Goal: Task Accomplishment & Management: Manage account settings

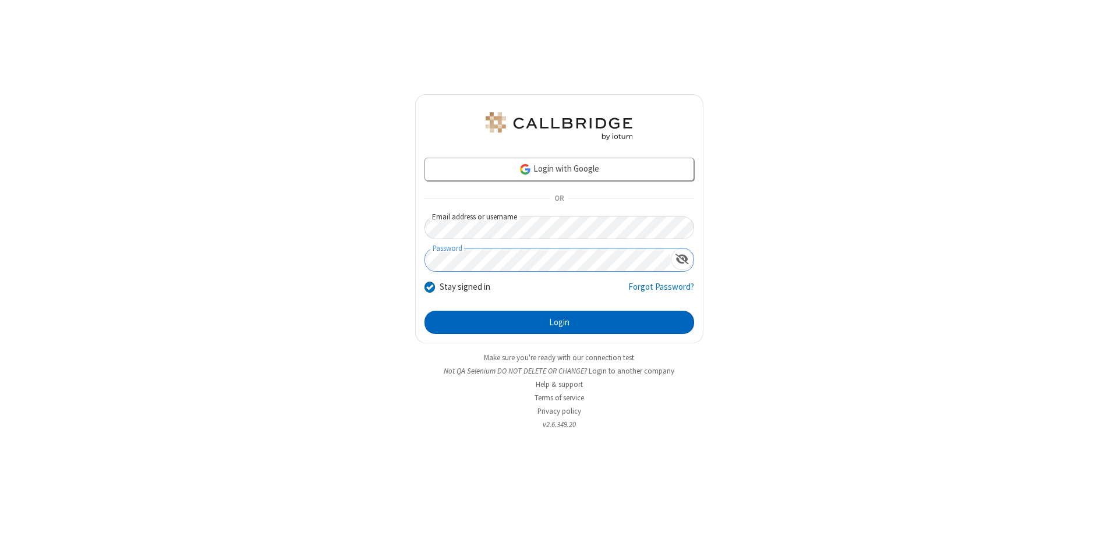
click at [559, 323] on button "Login" at bounding box center [560, 322] width 270 height 23
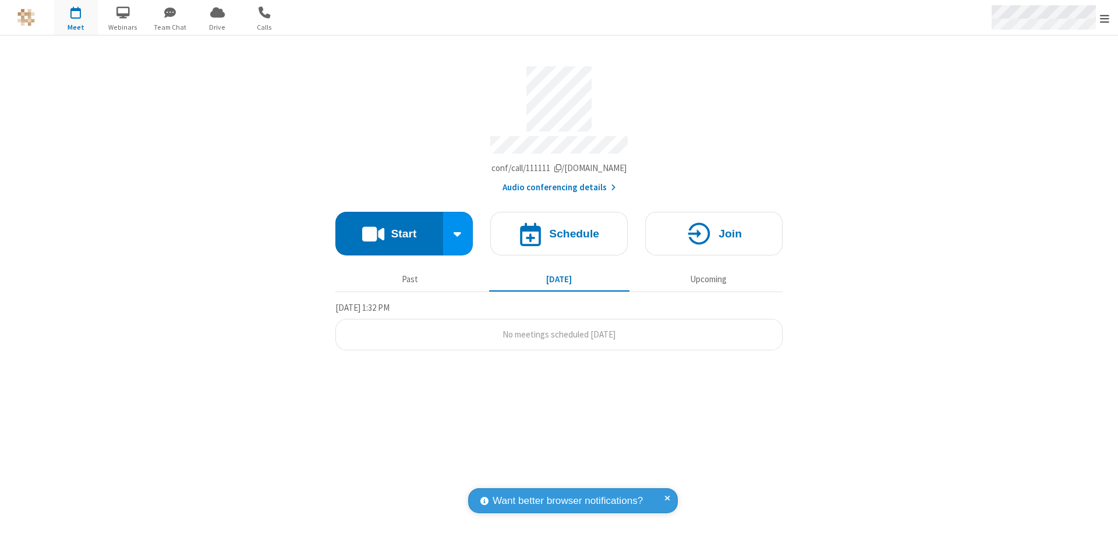
click at [1105, 18] on span "Open menu" at bounding box center [1104, 19] width 9 height 12
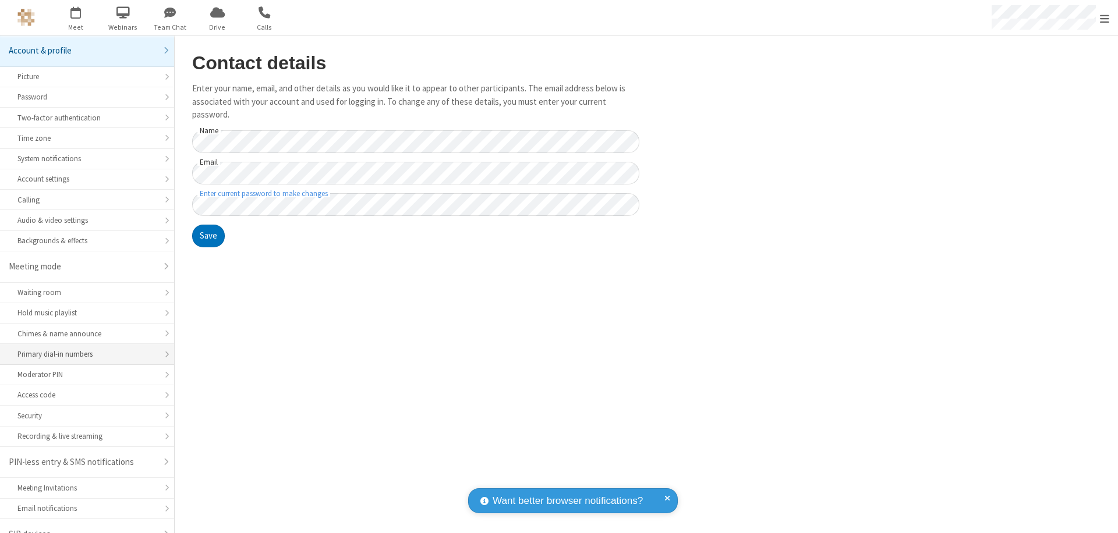
click at [83, 349] on div "Primary dial-in numbers" at bounding box center [86, 354] width 139 height 11
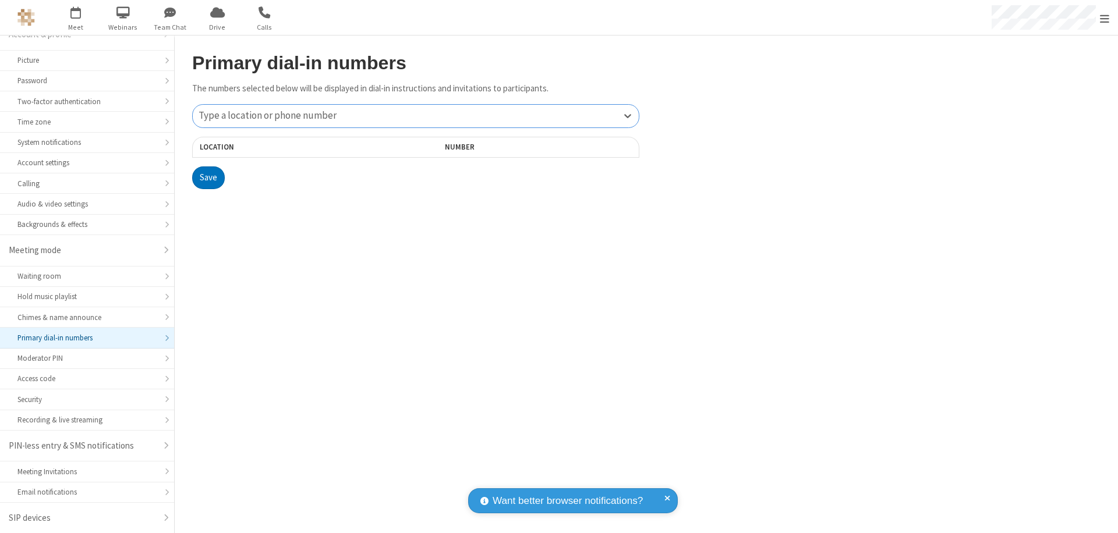
click at [416, 116] on div "Type a location or phone number" at bounding box center [416, 116] width 446 height 23
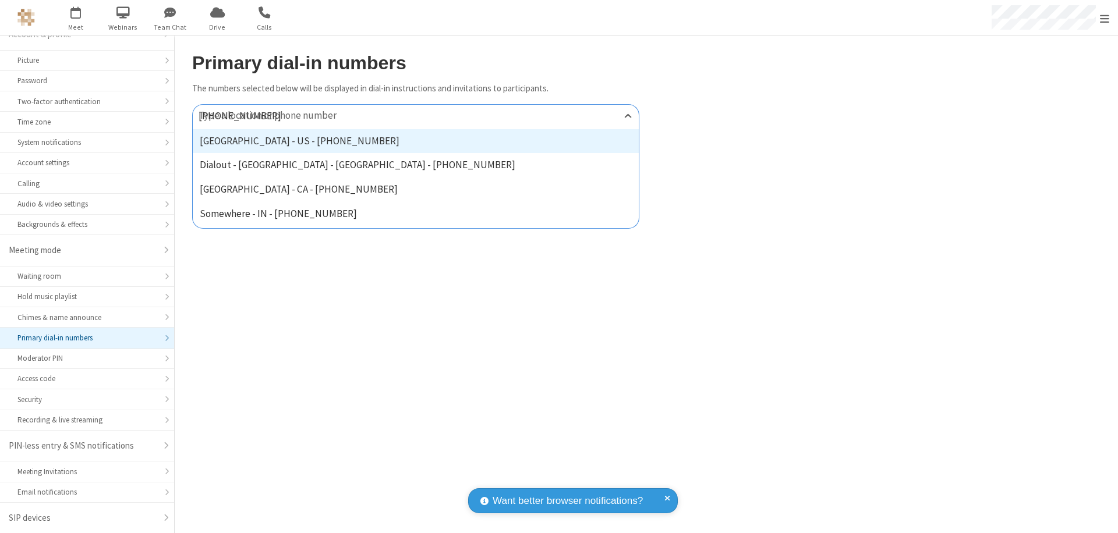
type input "[PHONE_NUMBER]"
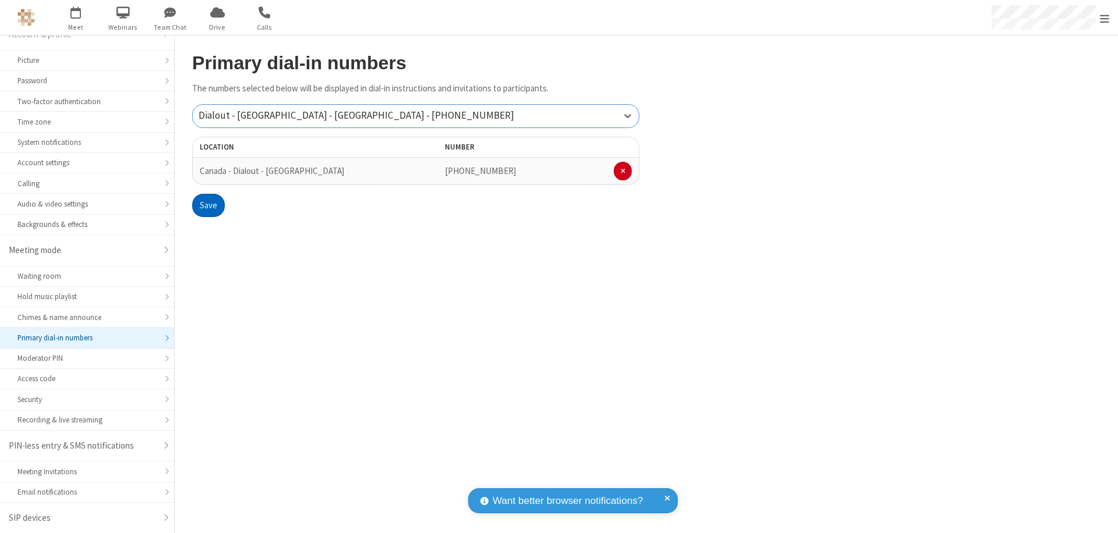
click at [208, 206] on button "Save" at bounding box center [208, 205] width 33 height 23
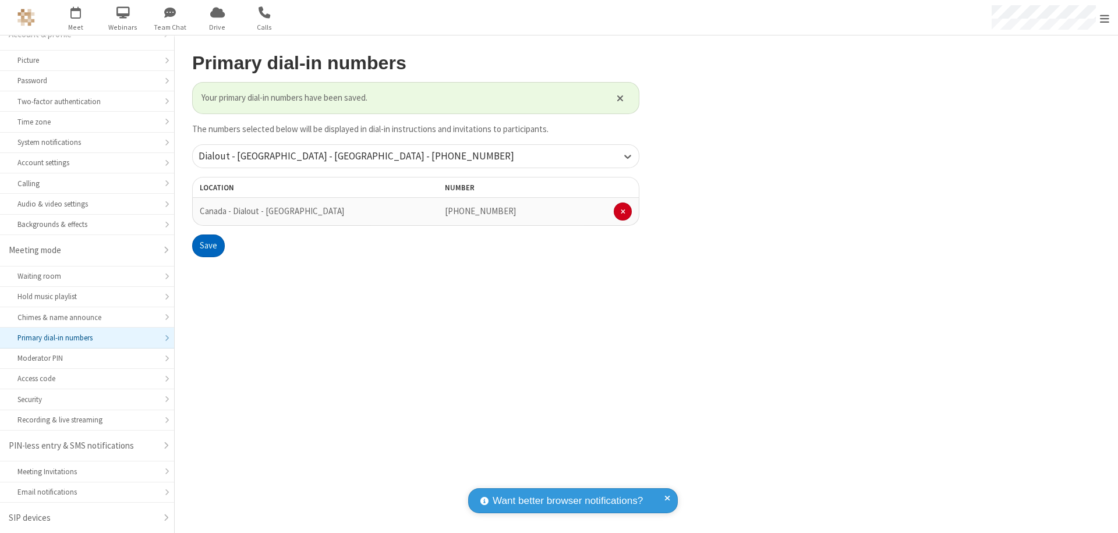
click at [1105, 18] on span "Open menu" at bounding box center [1104, 19] width 9 height 12
click at [76, 17] on span "button" at bounding box center [76, 12] width 44 height 20
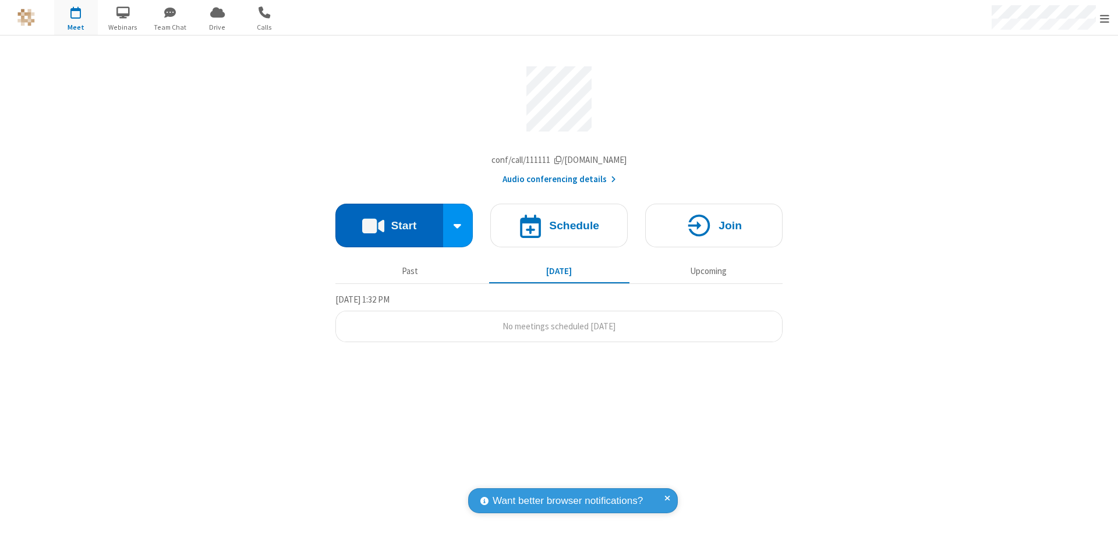
click at [389, 228] on button "Start" at bounding box center [389, 226] width 108 height 44
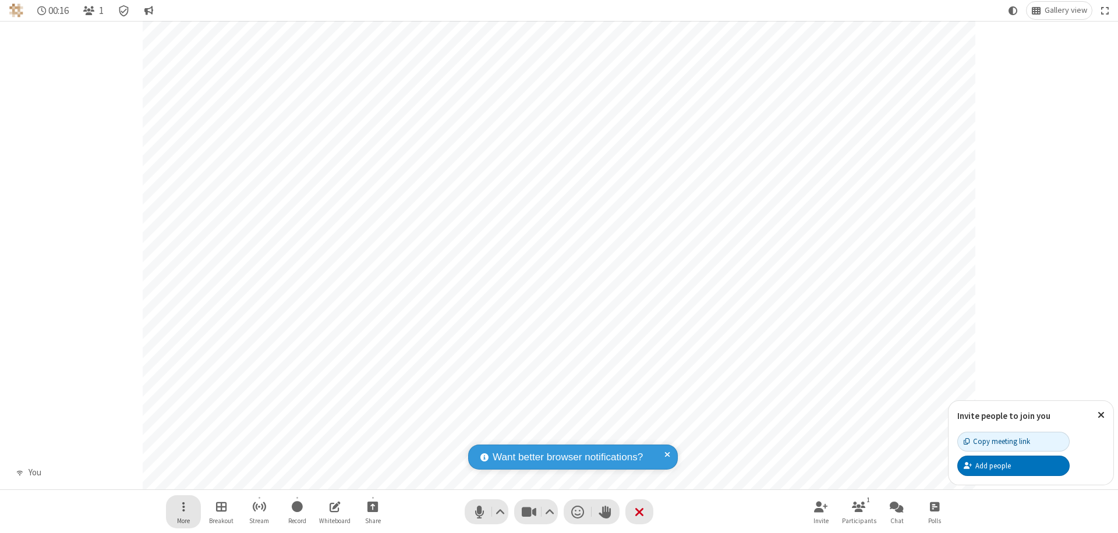
click at [183, 507] on span "Open menu" at bounding box center [183, 507] width 3 height 15
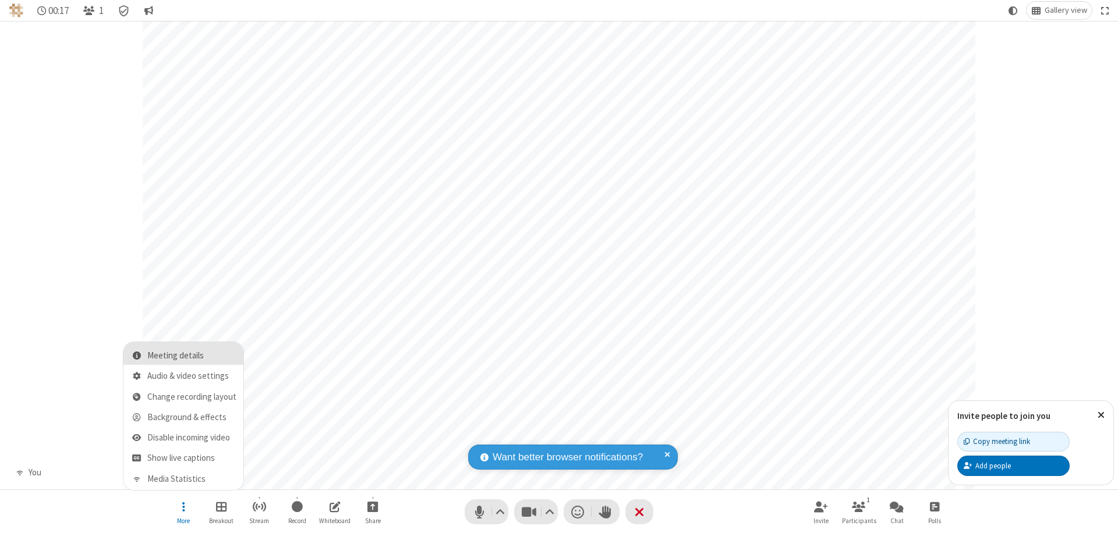
click at [192, 356] on span "Meeting details" at bounding box center [191, 356] width 89 height 10
